Goal: Task Accomplishment & Management: Manage account settings

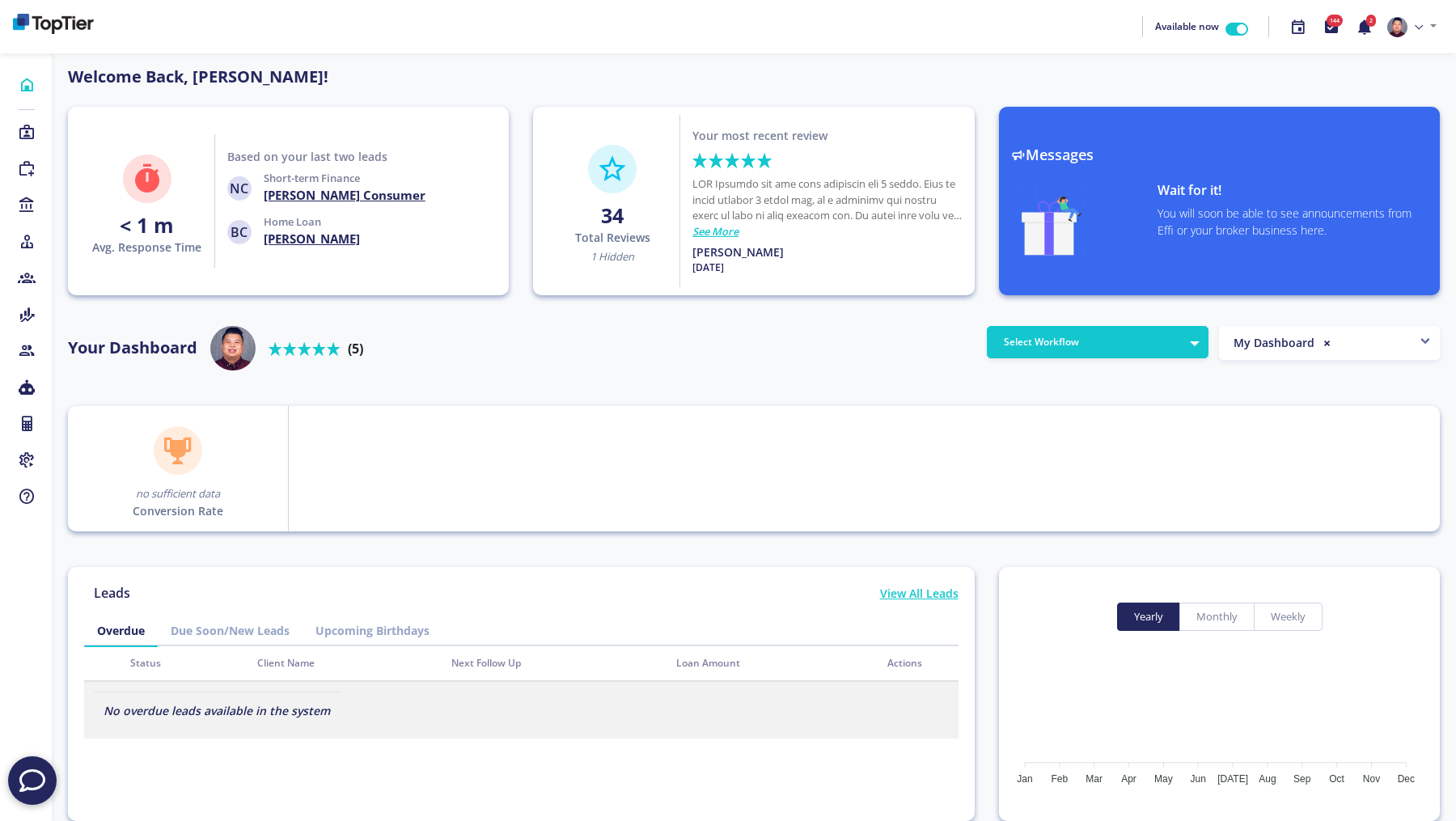
scroll to position [146, 259]
click at [1416, 33] on link at bounding box center [1412, 27] width 62 height 34
click at [1384, 68] on link "Profile" at bounding box center [1378, 64] width 128 height 24
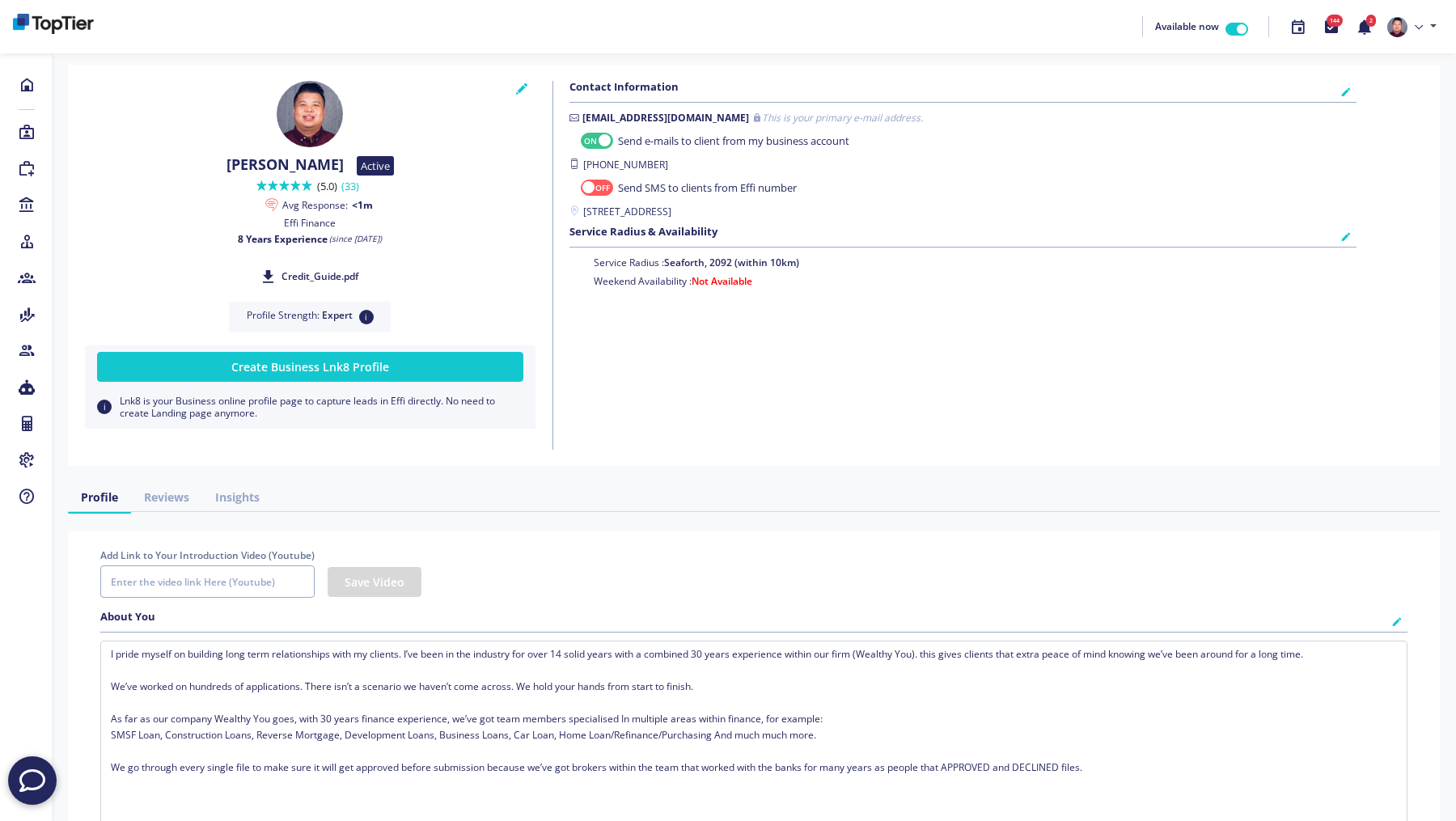
checkbox input "true"
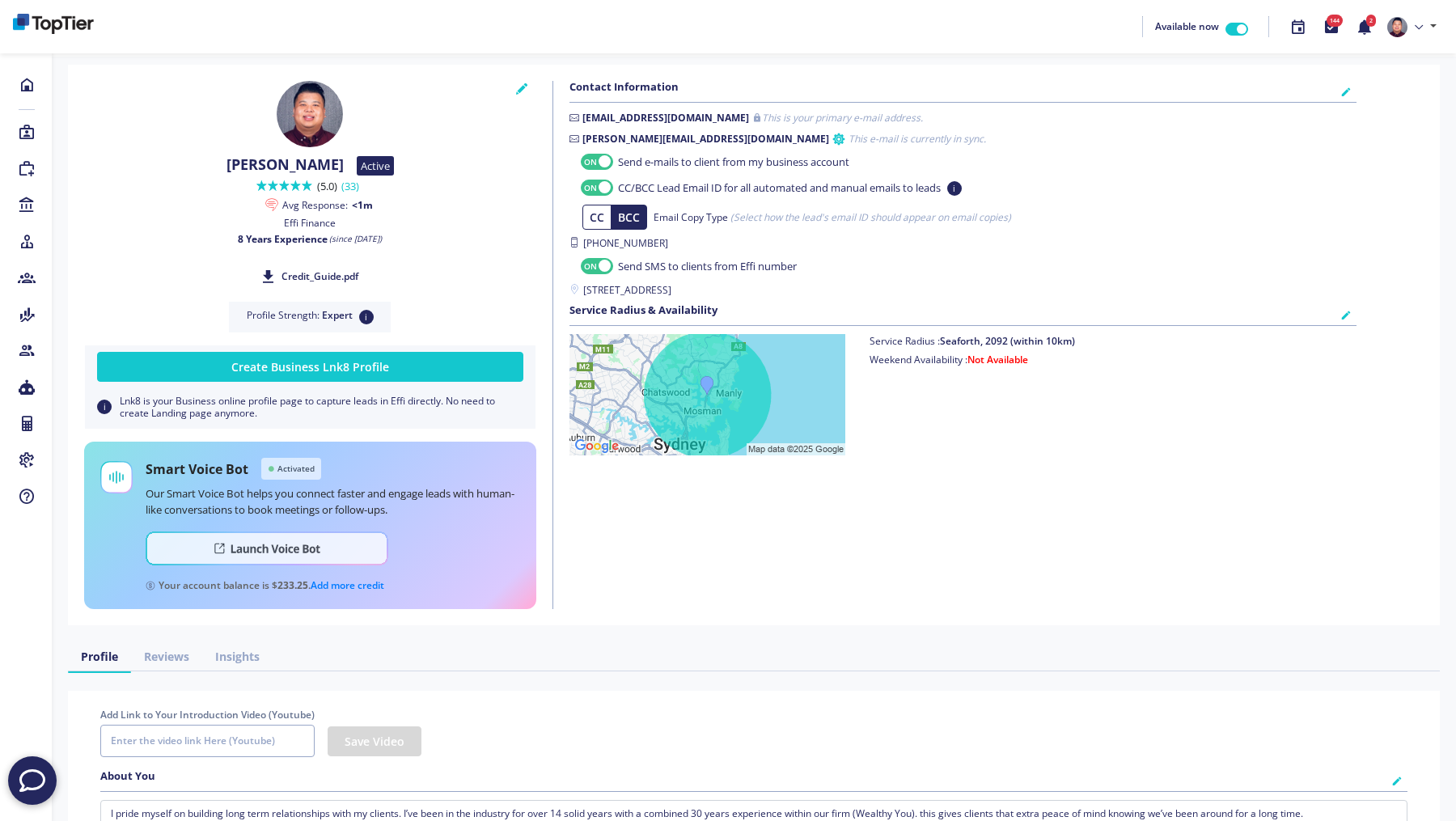
checkbox input "true"
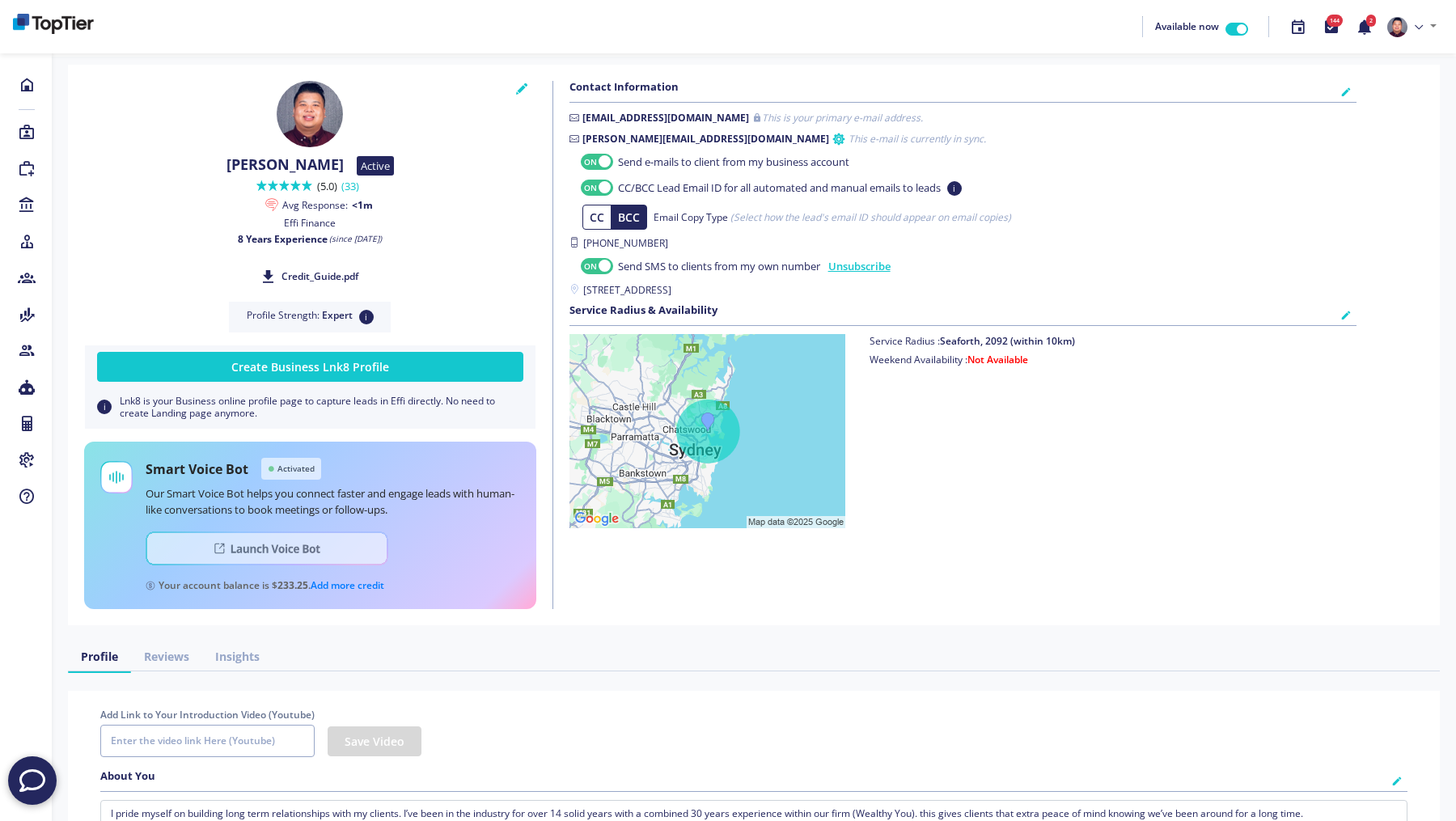
click at [279, 551] on img at bounding box center [267, 549] width 243 height 34
click at [25, 131] on icon at bounding box center [27, 133] width 18 height 16
